Goal: Task Accomplishment & Management: Complete application form

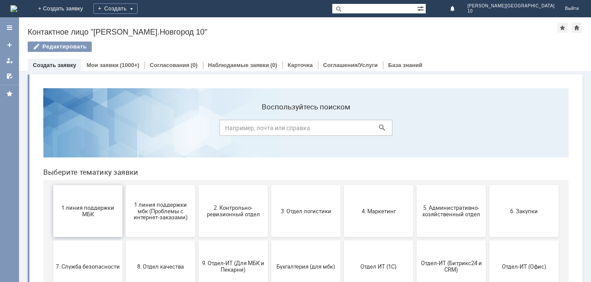
click at [95, 213] on span "1 линия поддержки МБК" at bounding box center [88, 211] width 64 height 13
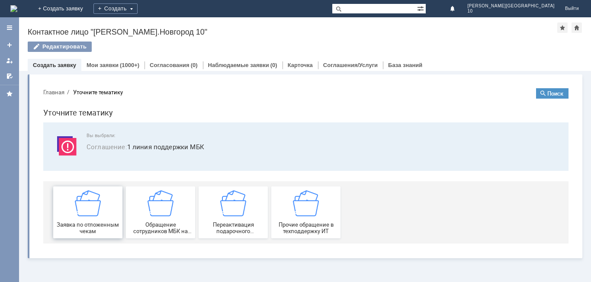
click at [97, 215] on img at bounding box center [88, 203] width 26 height 26
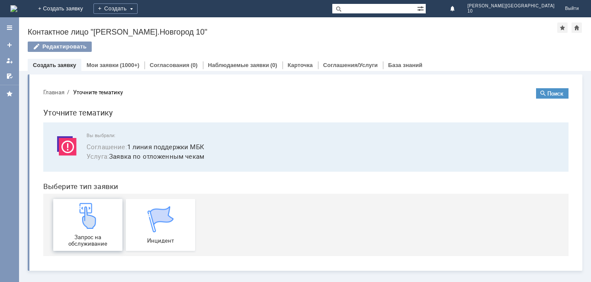
click at [102, 215] on div "Запрос на обслуживание" at bounding box center [88, 225] width 64 height 44
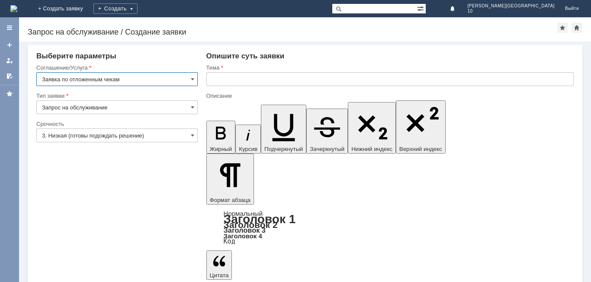
click at [162, 77] on input "Заявка по отложенным чекам" at bounding box center [116, 79] width 161 height 14
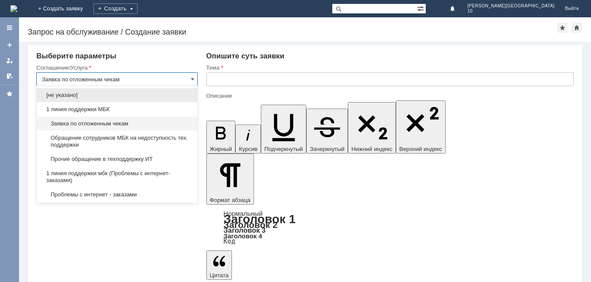
click at [162, 77] on input "Заявка по отложенным чекам" at bounding box center [116, 79] width 161 height 14
click at [154, 123] on span "Заявка по отложенным чекам" at bounding box center [117, 123] width 150 height 7
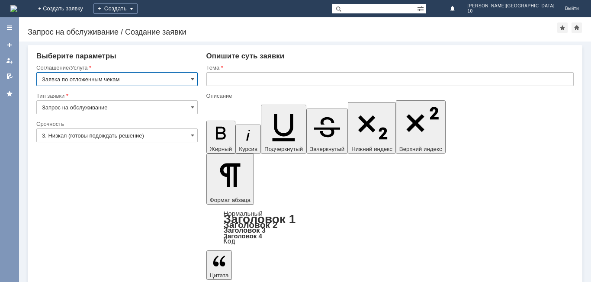
type input "Заявка по отложенным чекам"
click at [147, 138] on input "3. Низкая (готовы подождать решение)" at bounding box center [116, 135] width 161 height 14
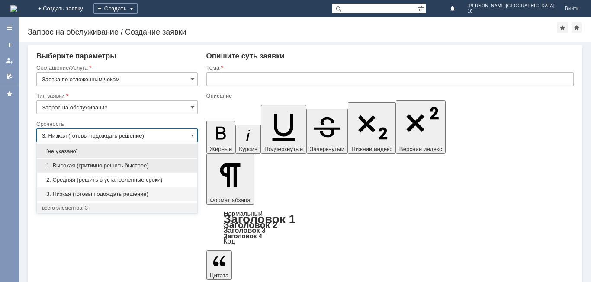
click at [128, 163] on span "1. Высокая (критично решить быстрее)" at bounding box center [117, 165] width 150 height 7
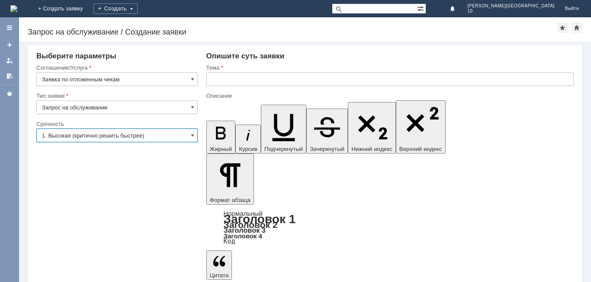
type input "1. Высокая (критично решить быстрее)"
click at [264, 78] on input "text" at bounding box center [389, 79] width 367 height 14
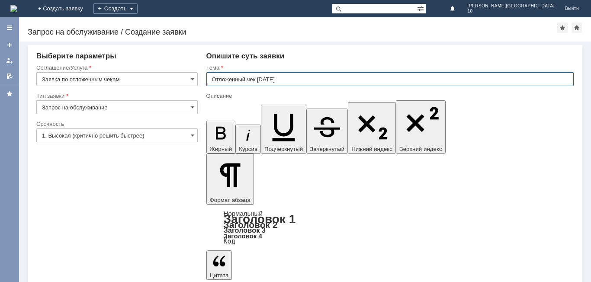
type input "Отложенный чек [DATE]"
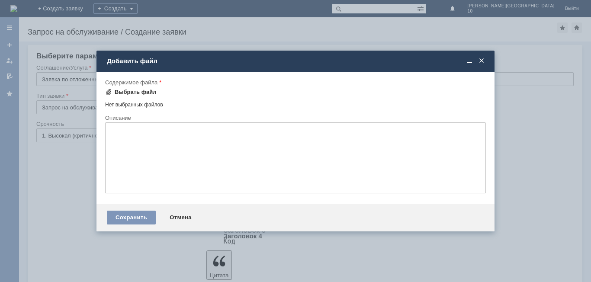
click at [138, 90] on div "Выбрать файл" at bounding box center [136, 92] width 42 height 7
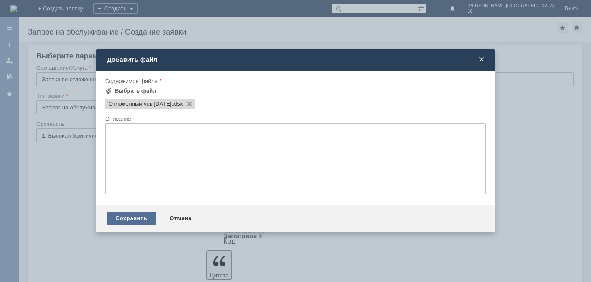
click at [119, 222] on div "Сохранить" at bounding box center [131, 219] width 49 height 14
